Goal: Information Seeking & Learning: Learn about a topic

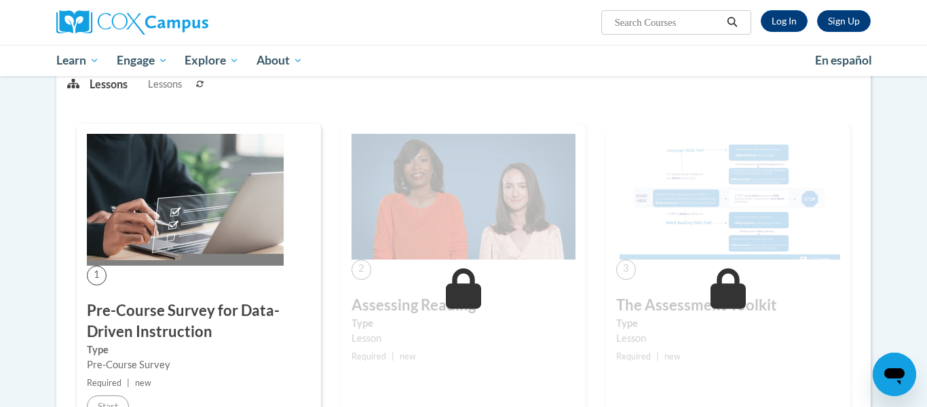
scroll to position [187, 0]
click at [453, 258] on img at bounding box center [464, 197] width 224 height 126
click at [195, 196] on img at bounding box center [185, 200] width 197 height 132
click at [100, 88] on p "Lessons" at bounding box center [109, 84] width 38 height 15
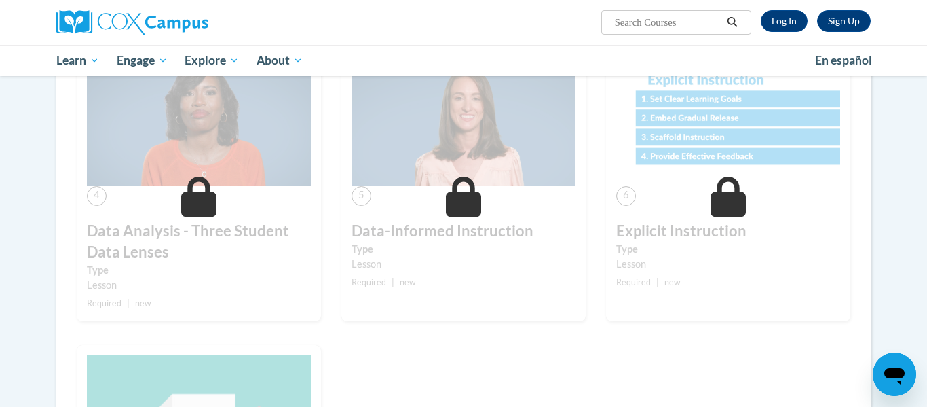
scroll to position [0, 0]
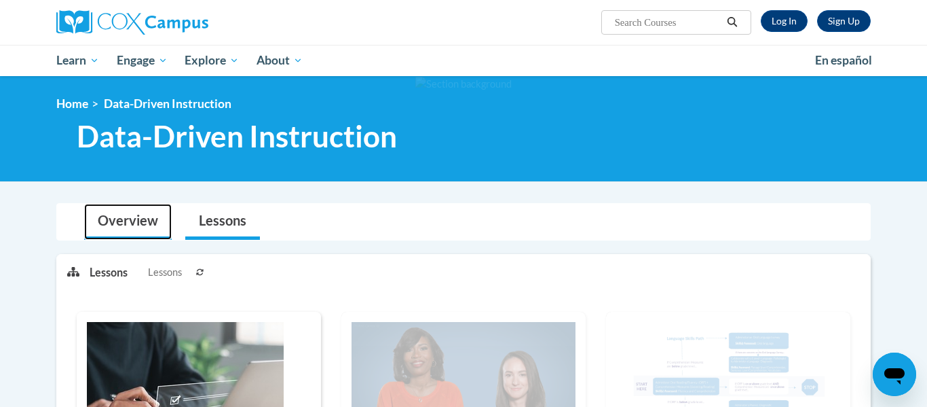
click at [128, 222] on link "Overview" at bounding box center [128, 222] width 88 height 36
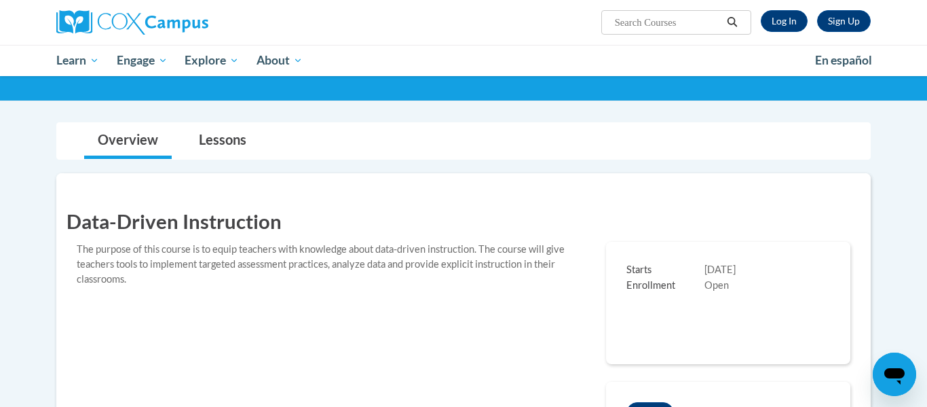
scroll to position [56, 0]
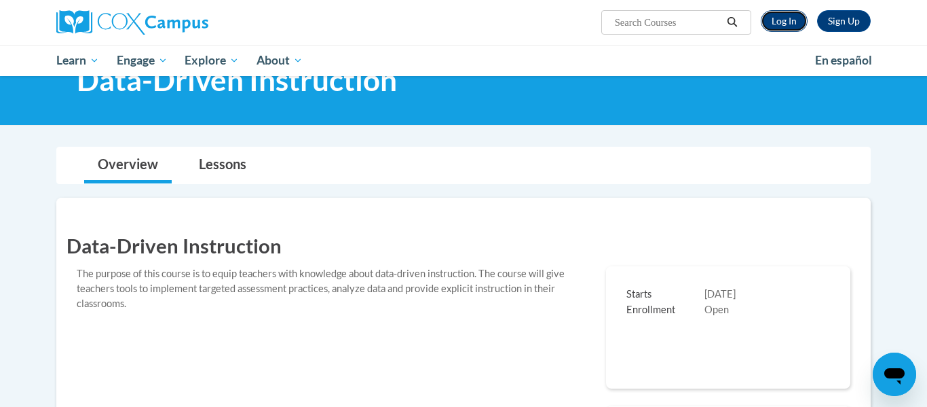
click at [781, 20] on link "Log In" at bounding box center [784, 21] width 47 height 22
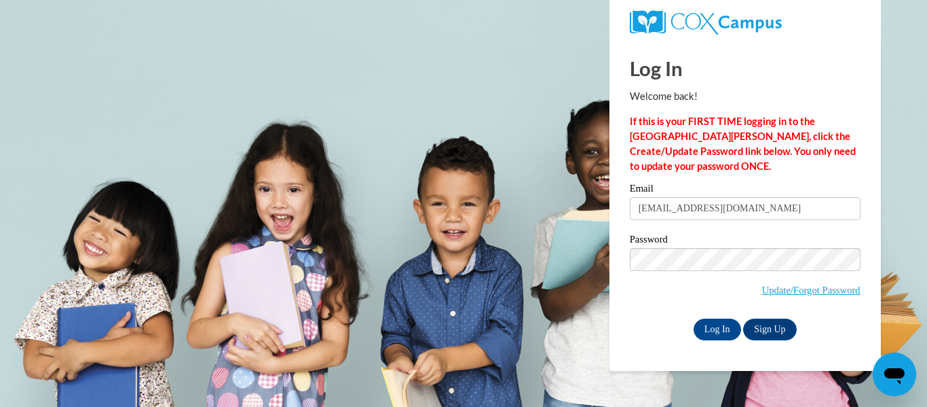
click at [694, 318] on input "Log In" at bounding box center [718, 329] width 48 height 22
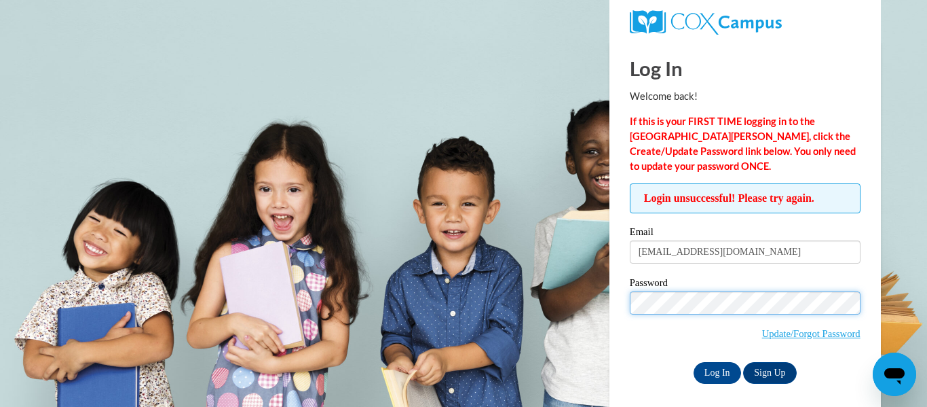
click at [694, 362] on input "Log In" at bounding box center [718, 373] width 48 height 22
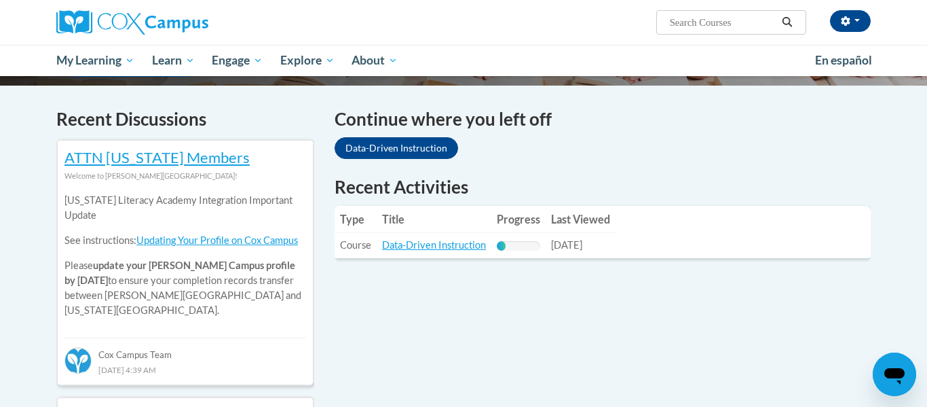
scroll to position [396, 0]
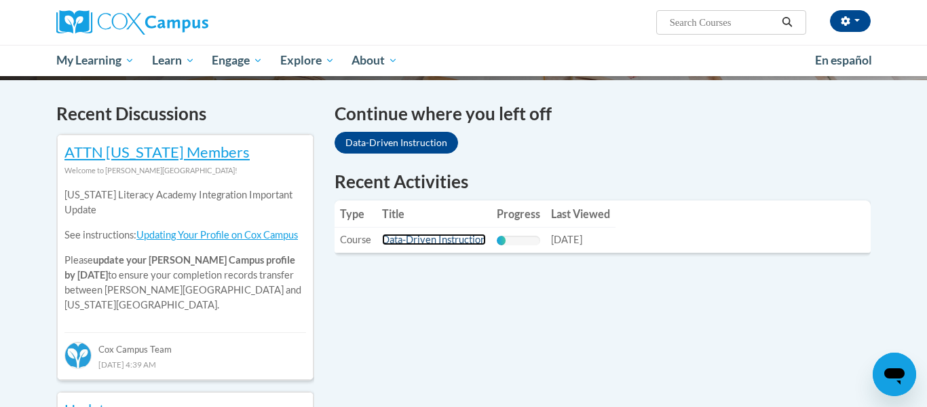
click at [433, 240] on link "Data-Driven Instruction" at bounding box center [434, 240] width 104 height 12
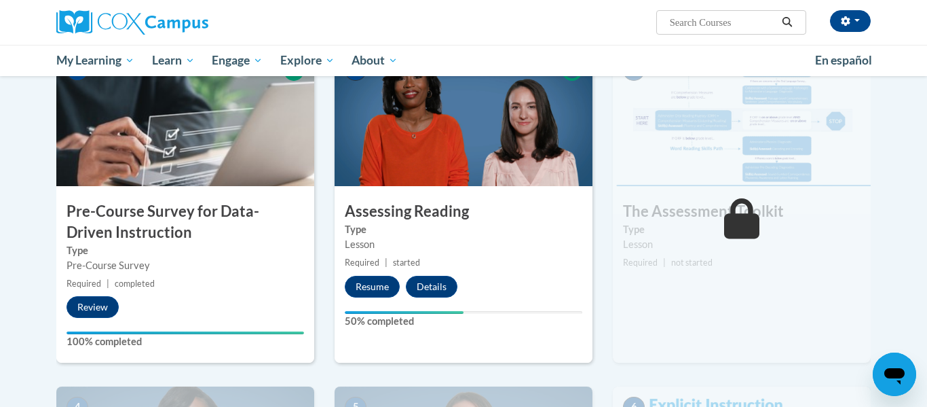
scroll to position [307, 0]
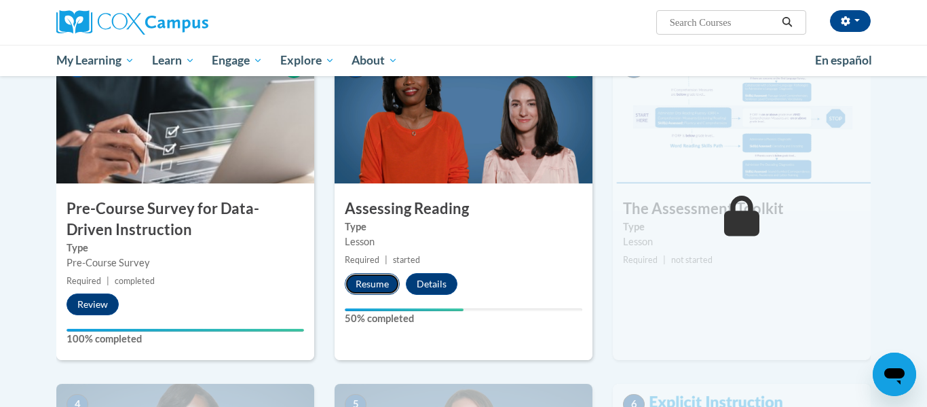
click at [371, 289] on button "Resume" at bounding box center [372, 284] width 55 height 22
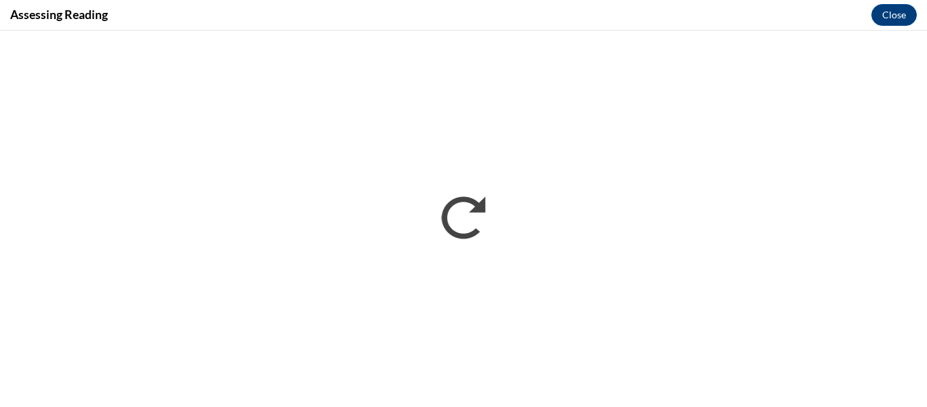
scroll to position [0, 0]
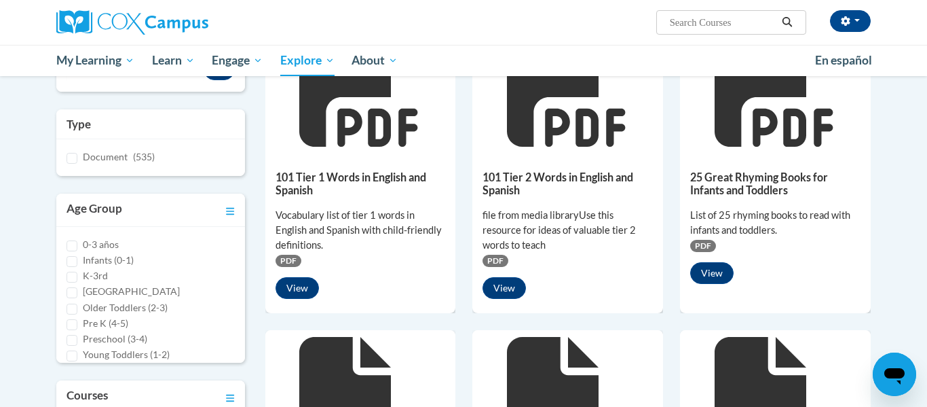
scroll to position [219, 0]
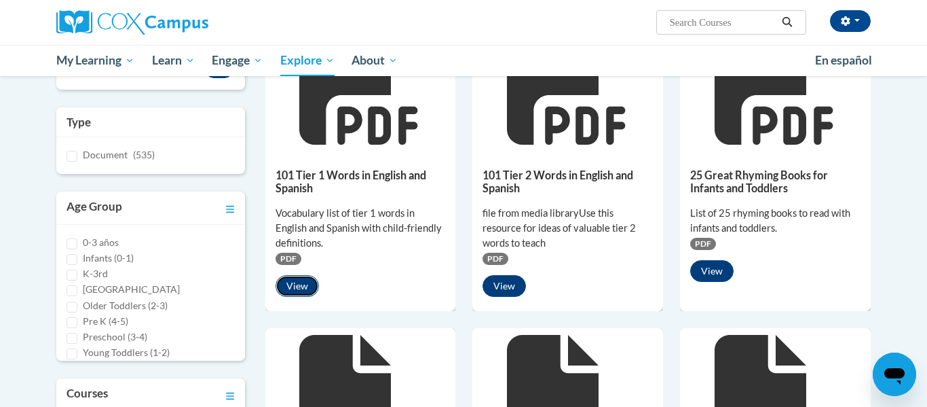
click at [290, 289] on button "View" at bounding box center [297, 286] width 43 height 22
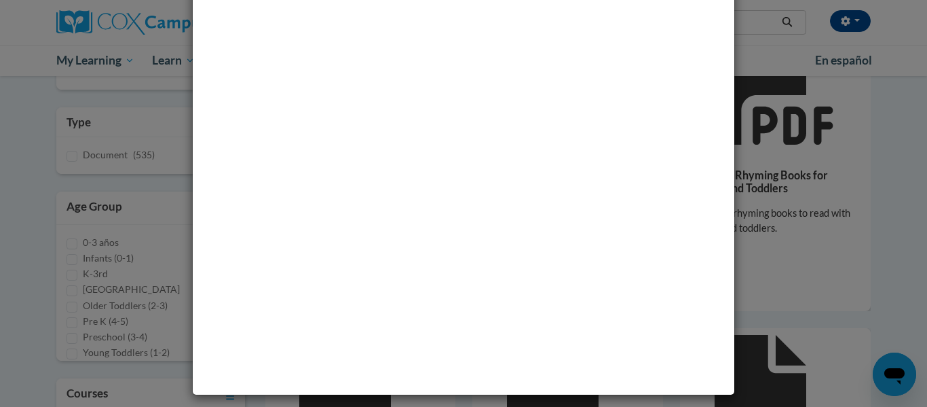
scroll to position [0, 0]
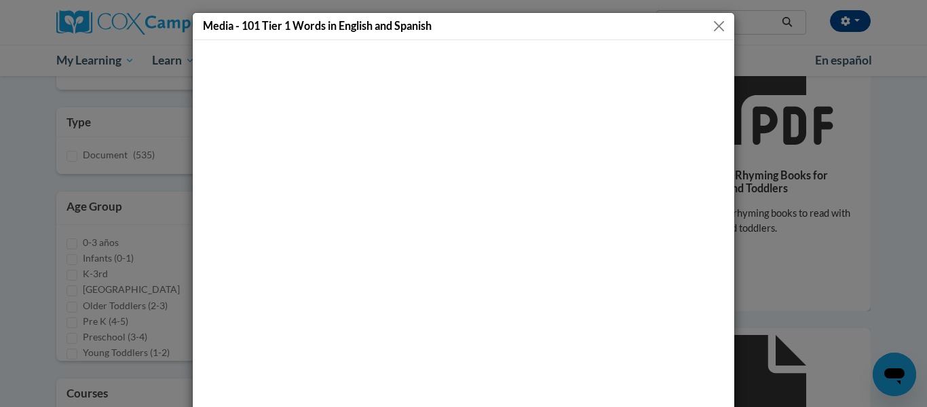
click at [721, 24] on button "Close" at bounding box center [719, 26] width 17 height 17
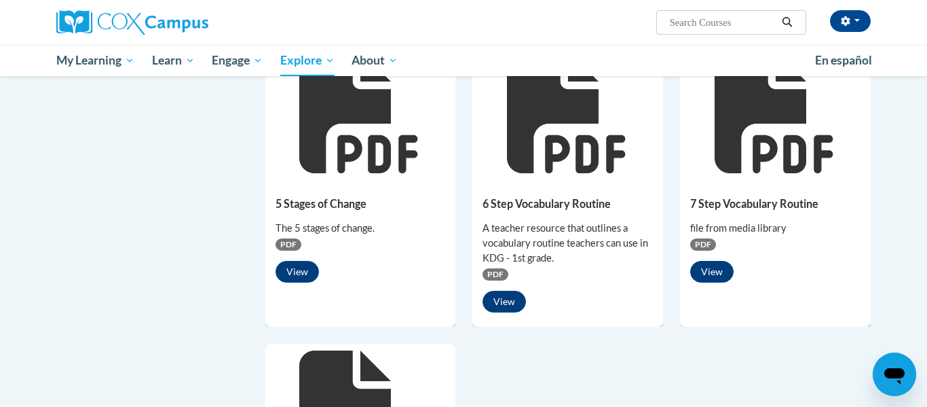
scroll to position [819, 0]
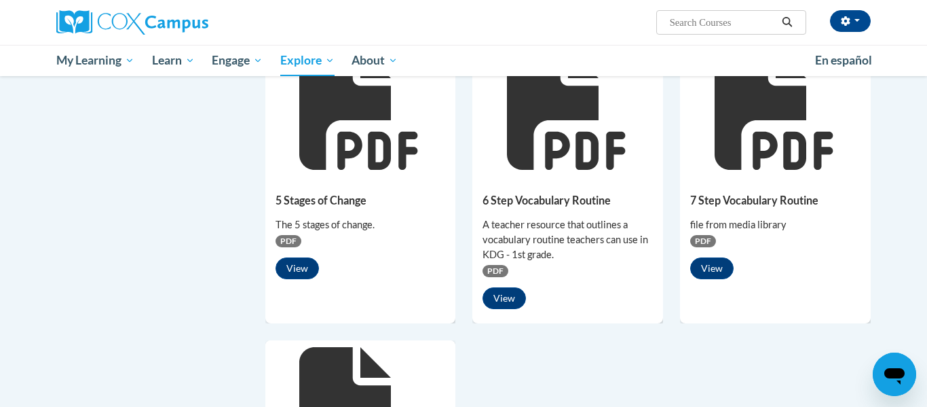
click at [773, 181] on div "7 Step Vocabulary Routine file from media library PDF View" at bounding box center [775, 233] width 191 height 113
click at [494, 305] on button "View" at bounding box center [504, 298] width 43 height 22
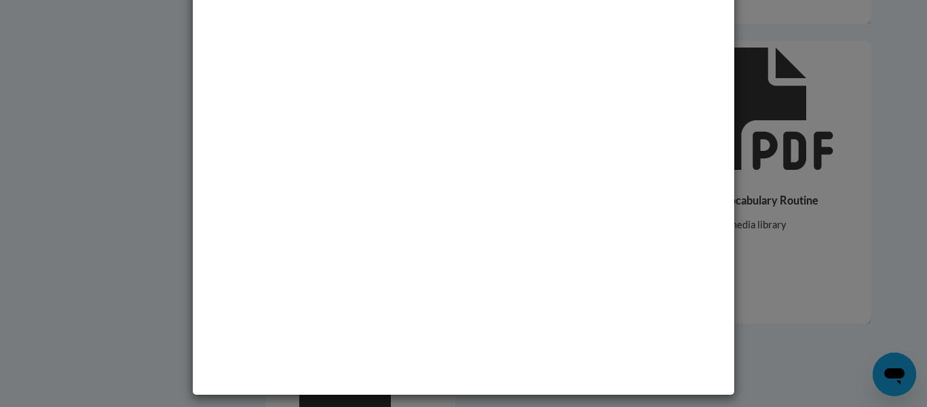
scroll to position [0, 0]
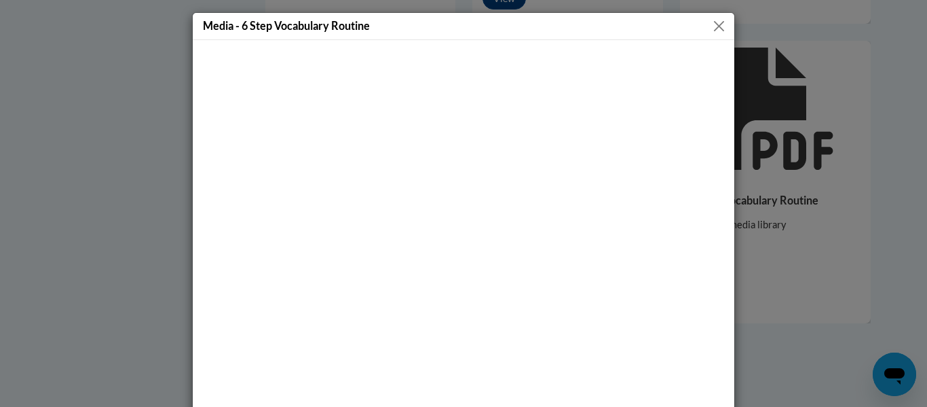
click at [717, 24] on button "Close" at bounding box center [719, 26] width 17 height 17
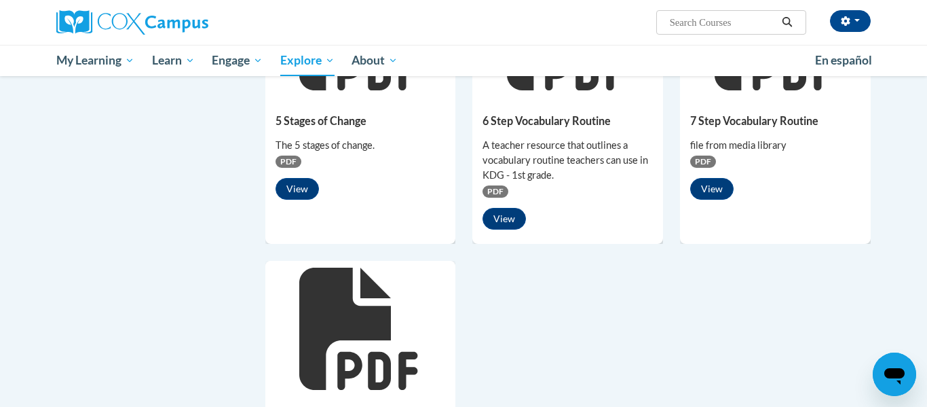
scroll to position [900, 0]
click at [714, 196] on button "View" at bounding box center [711, 188] width 43 height 22
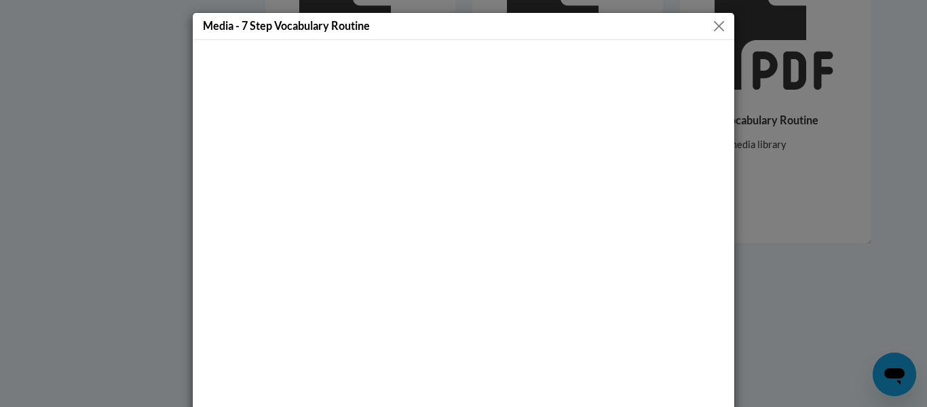
click at [720, 23] on button "Close" at bounding box center [719, 26] width 17 height 17
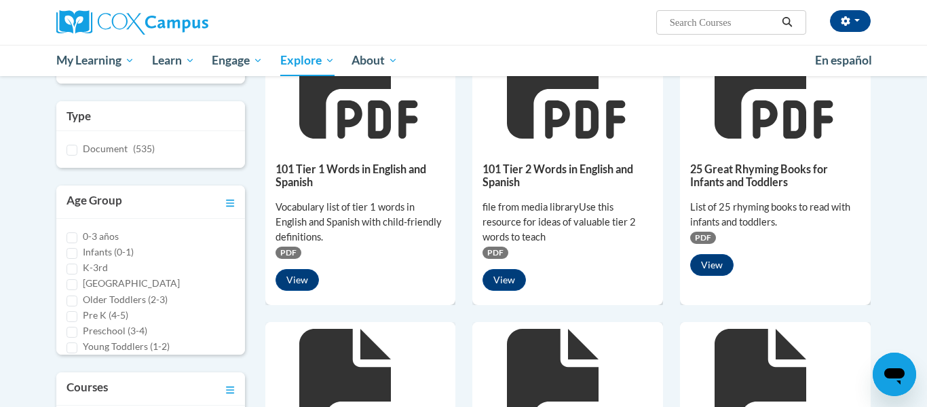
scroll to position [0, 0]
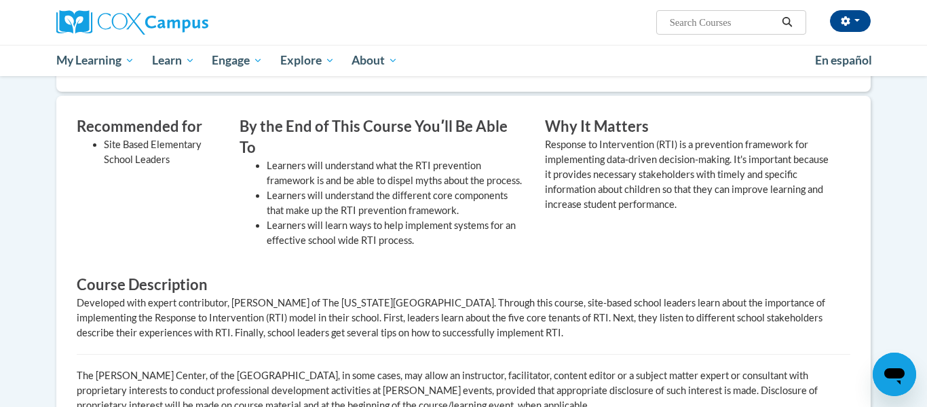
scroll to position [405, 0]
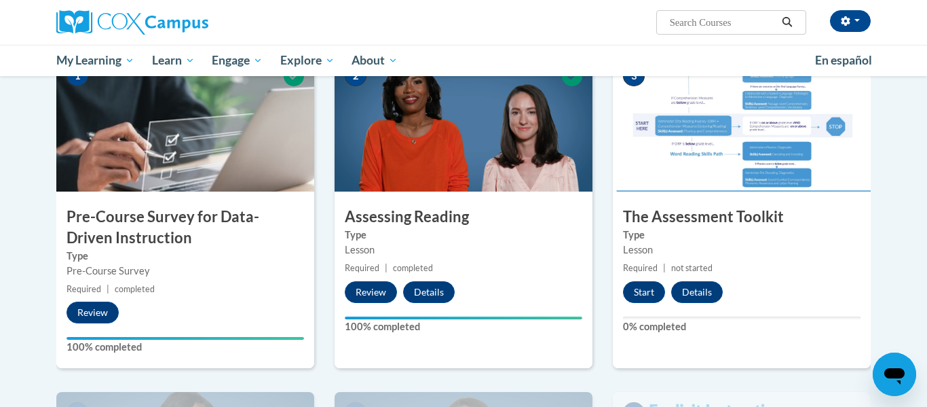
scroll to position [302, 0]
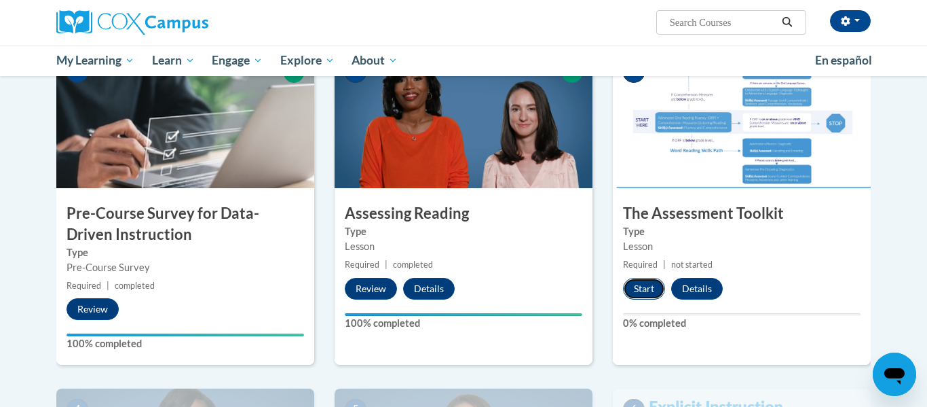
click at [639, 293] on button "Start" at bounding box center [644, 289] width 42 height 22
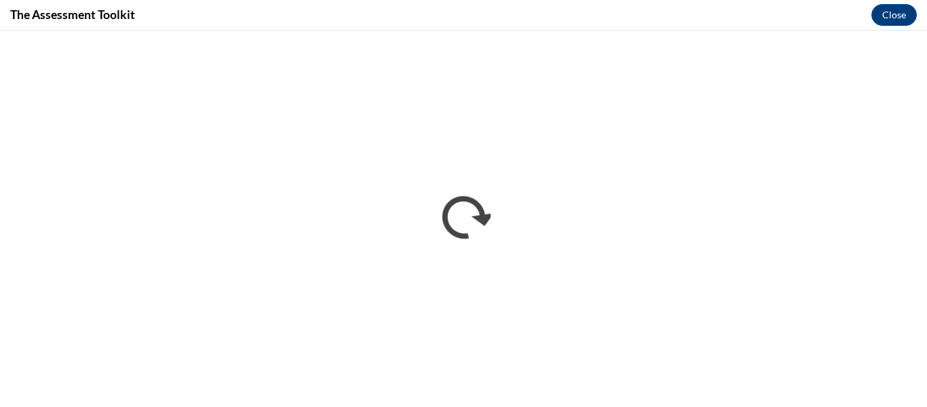
scroll to position [0, 0]
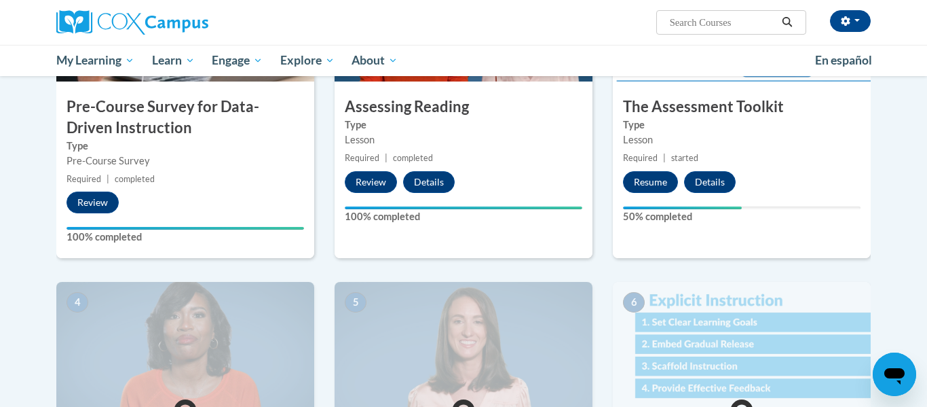
scroll to position [302, 0]
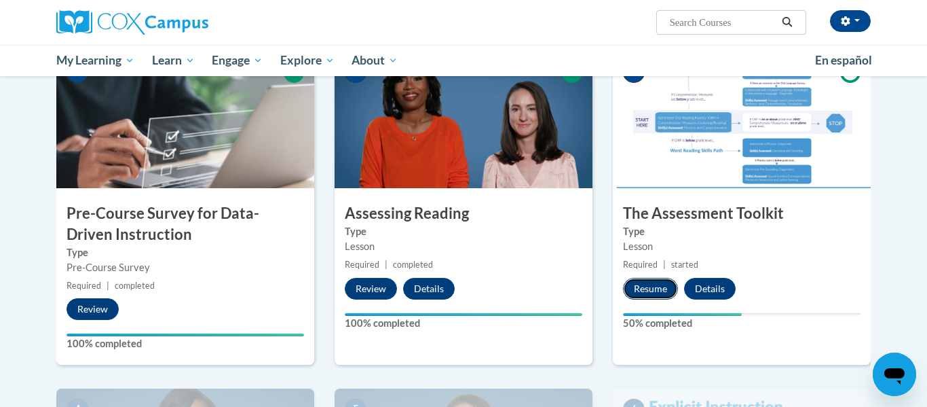
click at [660, 285] on button "Resume" at bounding box center [650, 289] width 55 height 22
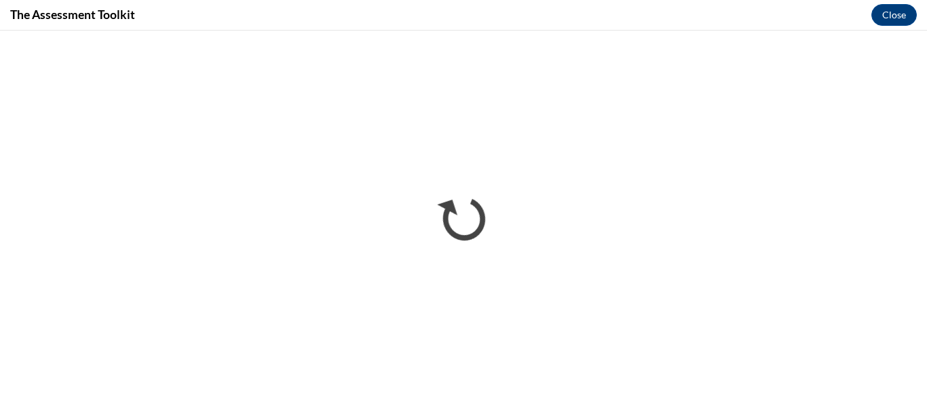
scroll to position [0, 0]
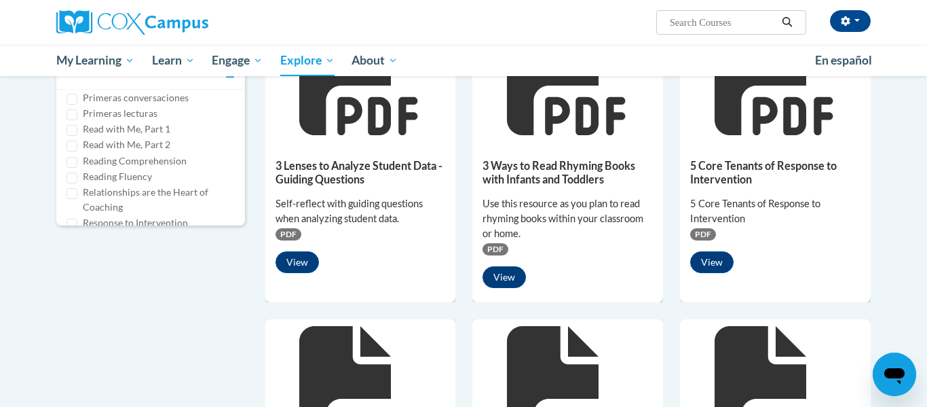
scroll to position [614, 0]
click at [72, 152] on input "Reading Comprehension" at bounding box center [72, 157] width 11 height 11
checkbox input "true"
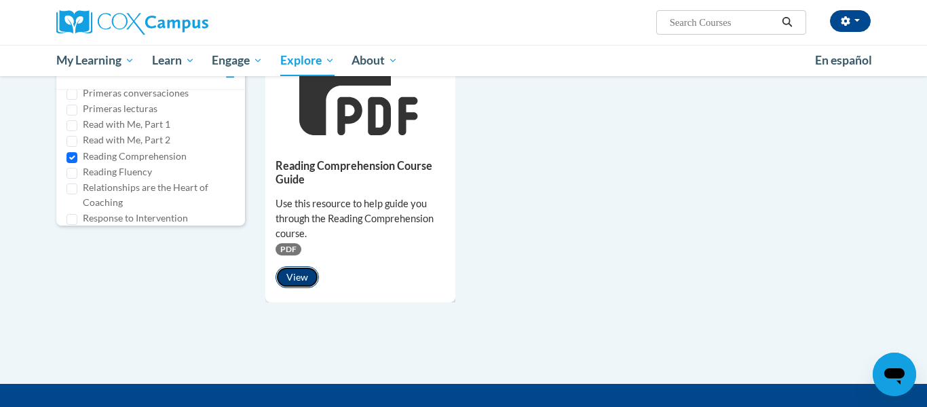
click at [295, 282] on button "View" at bounding box center [297, 277] width 43 height 22
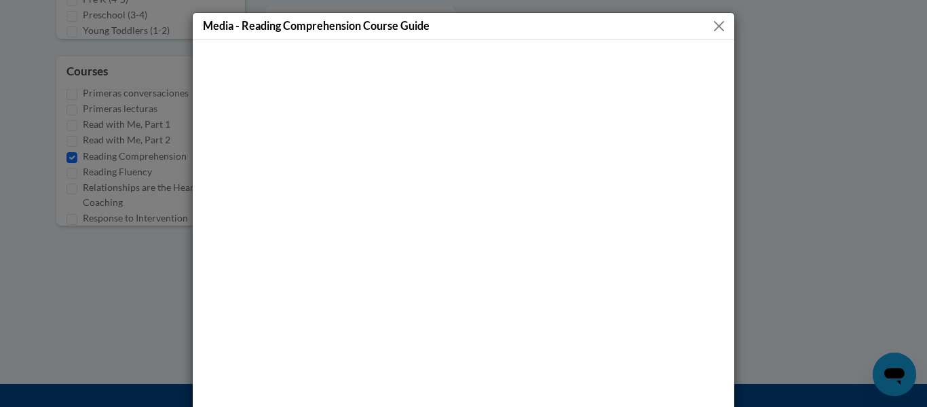
click at [722, 28] on button "Close" at bounding box center [719, 26] width 17 height 17
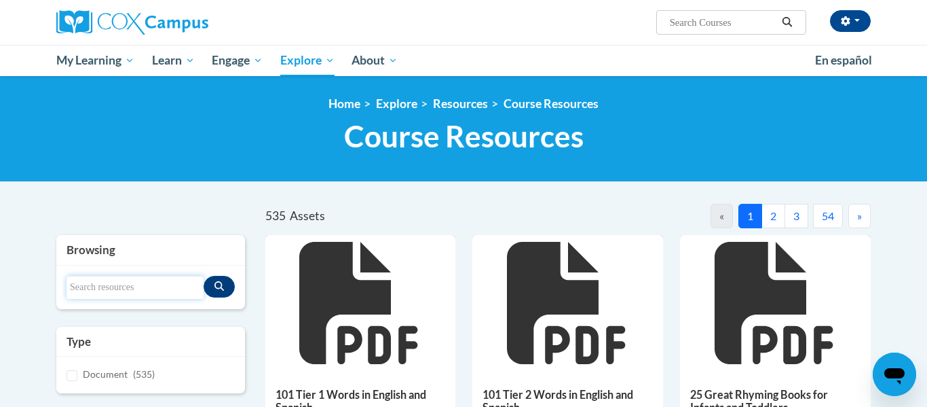
click at [124, 290] on input "Search resources" at bounding box center [135, 287] width 137 height 23
type input "comprehension"
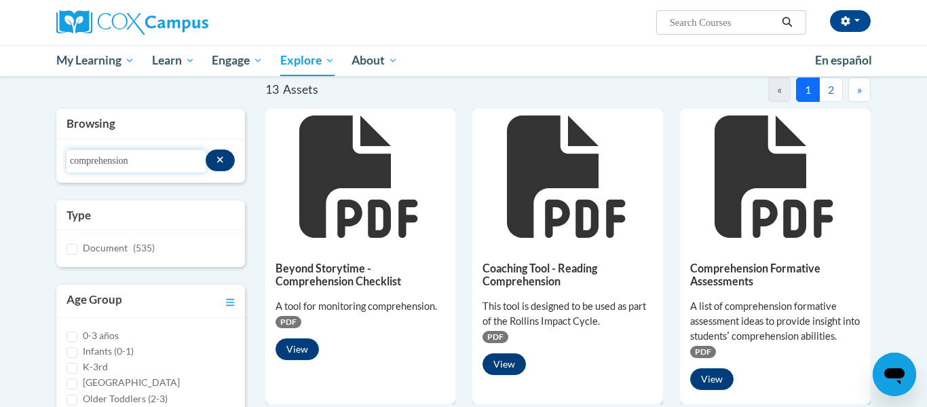
scroll to position [127, 0]
